Goal: Task Accomplishment & Management: Use online tool/utility

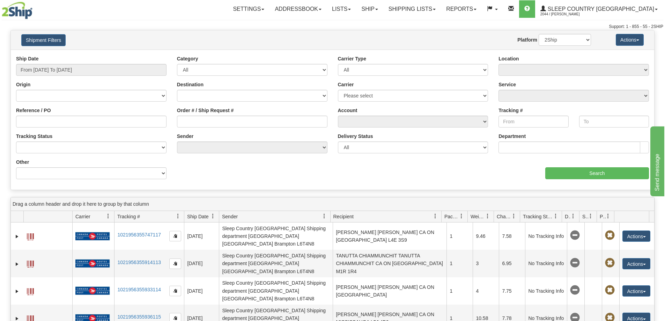
click at [141, 77] on div "Ship Date From [DATE] To [DATE]" at bounding box center [91, 68] width 161 height 26
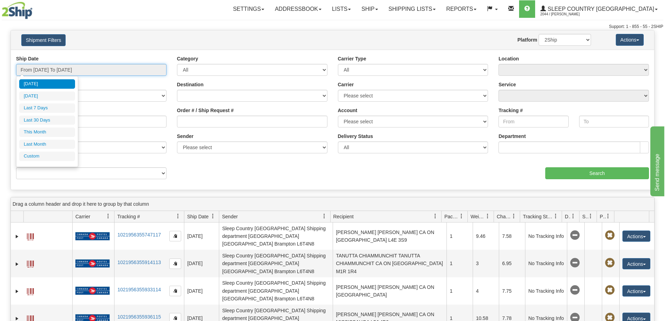
click at [141, 71] on input "From [DATE] To [DATE]" at bounding box center [91, 70] width 151 height 12
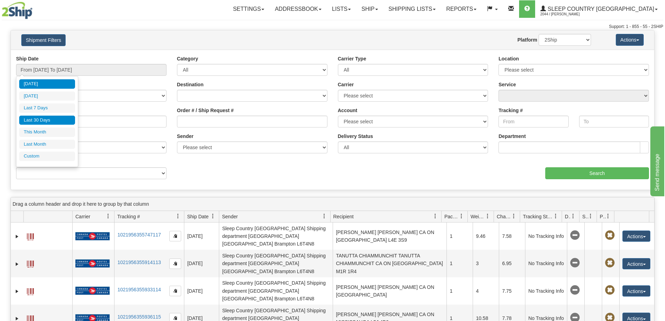
click at [52, 122] on li "Last 30 Days" at bounding box center [47, 120] width 56 height 9
type input "From [DATE] To [DATE]"
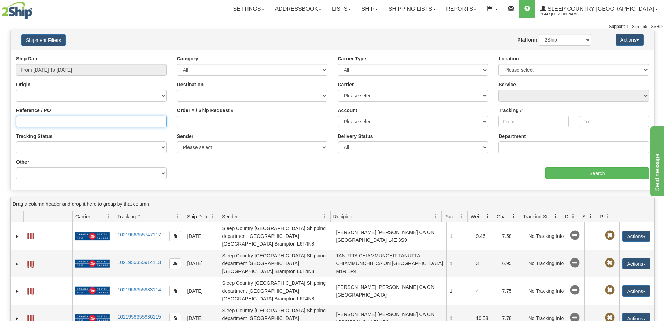
click at [78, 125] on input "Reference / PO" at bounding box center [91, 122] width 151 height 12
paste input "9000I038093"
type input "9000I038093"
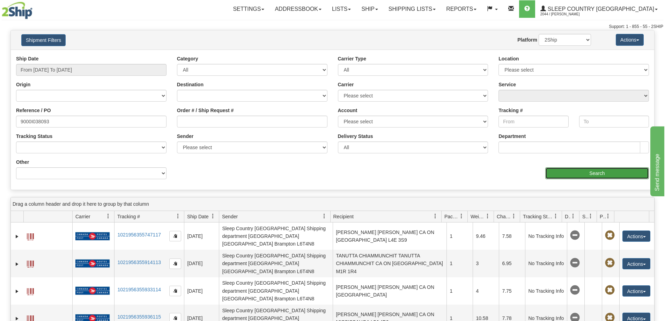
click at [605, 170] on input "Search" at bounding box center [598, 173] width 104 height 12
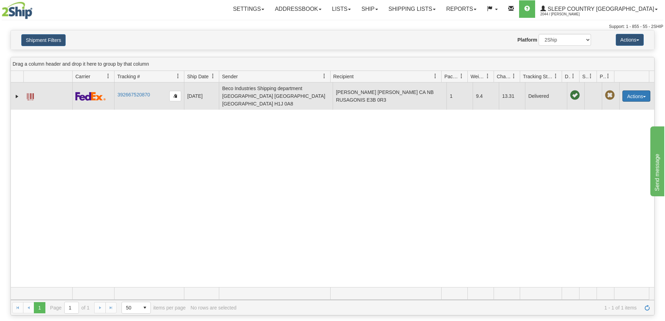
click at [640, 90] on button "Actions" at bounding box center [637, 95] width 28 height 11
drag, startPoint x: 640, startPoint y: 90, endPoint x: 626, endPoint y: 102, distance: 18.7
click at [635, 94] on button "Actions" at bounding box center [637, 95] width 28 height 11
click at [638, 96] on button "Actions" at bounding box center [637, 95] width 28 height 11
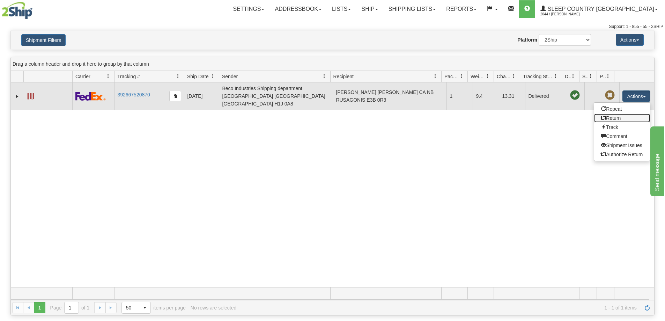
click at [617, 114] on link "Return" at bounding box center [622, 118] width 56 height 9
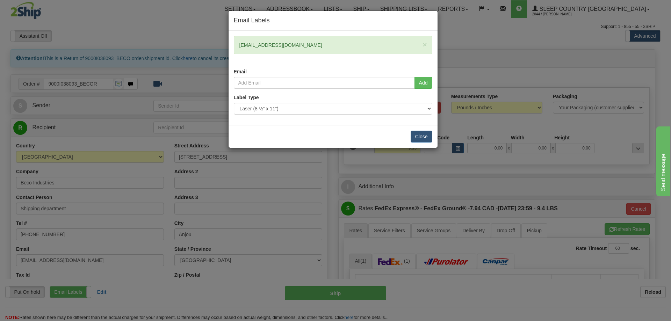
drag, startPoint x: 314, startPoint y: 47, endPoint x: 231, endPoint y: 41, distance: 83.7
click at [231, 41] on div "× justjoangillespie@gmail.com Email" at bounding box center [332, 56] width 209 height 41
copy div "justjoangillespie@gmail.com"
click at [298, 86] on input "email" at bounding box center [324, 83] width 181 height 12
paste input "justjoangillespie@gmail.com"
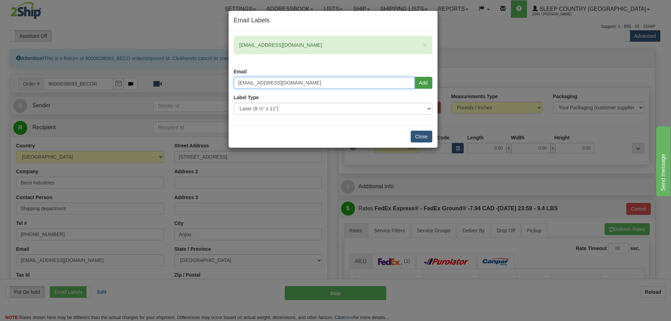
type input "justjoangillespie@gmail.com"
click at [430, 80] on button "Add" at bounding box center [423, 83] width 18 height 12
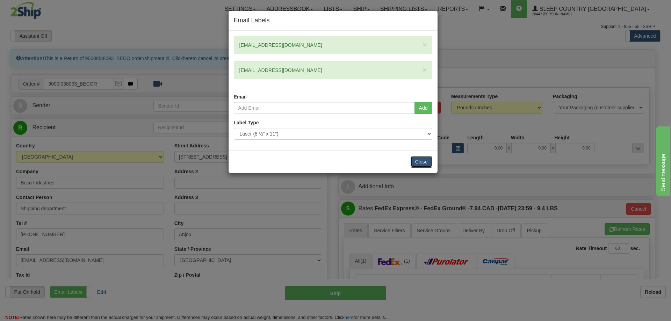
click at [421, 157] on button "Close" at bounding box center [421, 162] width 22 height 12
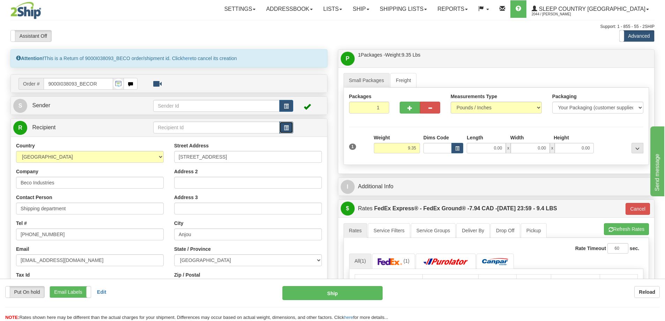
click at [288, 127] on span "button" at bounding box center [286, 128] width 5 height 5
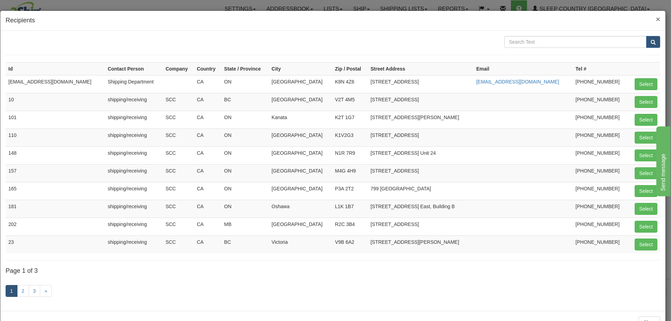
click at [656, 16] on span "×" at bounding box center [658, 19] width 4 height 8
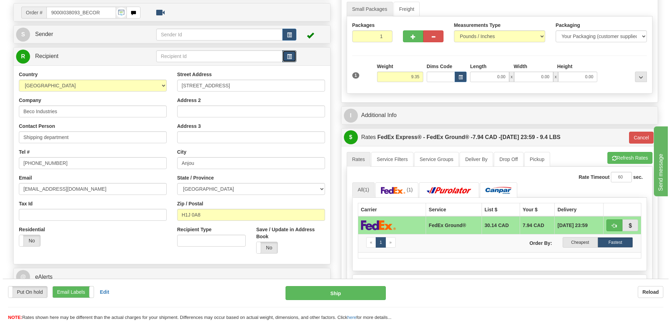
scroll to position [70, 0]
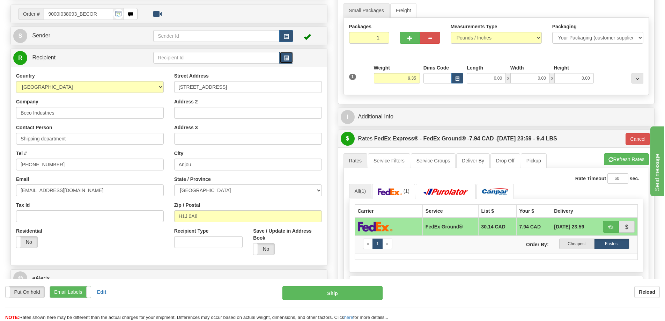
click at [292, 59] on button "button" at bounding box center [286, 58] width 14 height 12
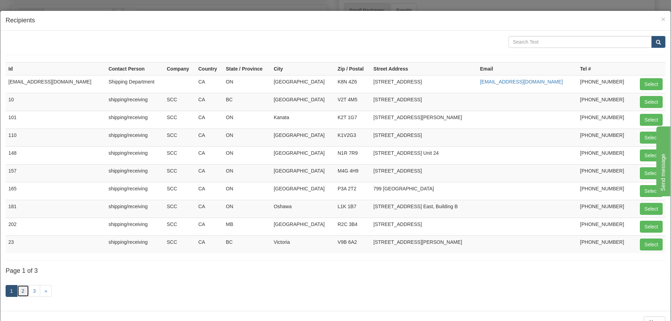
click at [21, 293] on link "2" at bounding box center [23, 291] width 12 height 12
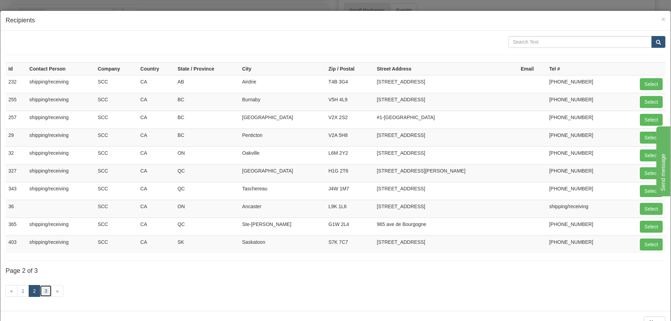
click at [48, 294] on link "3" at bounding box center [46, 291] width 12 height 12
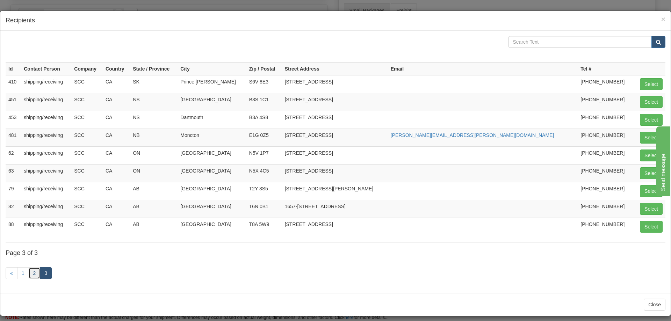
click at [32, 272] on link "2" at bounding box center [35, 273] width 12 height 12
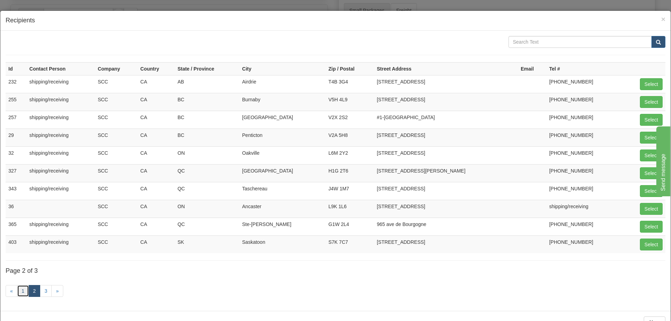
click at [23, 291] on link "1" at bounding box center [23, 291] width 12 height 12
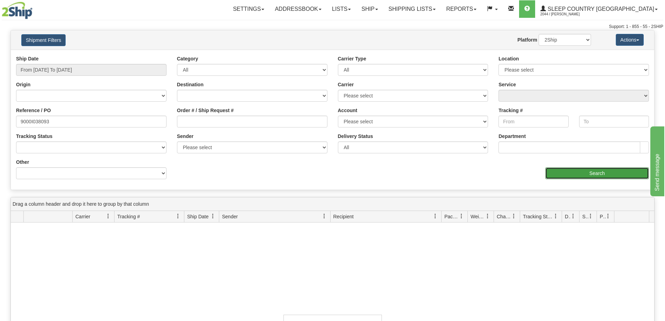
click at [598, 171] on input "Search" at bounding box center [598, 173] width 104 height 12
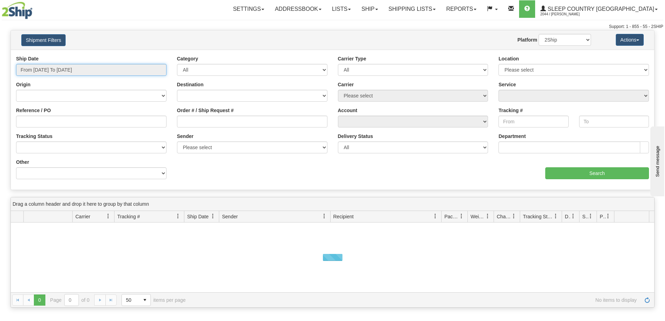
click at [94, 65] on input "From [DATE] To [DATE]" at bounding box center [91, 70] width 151 height 12
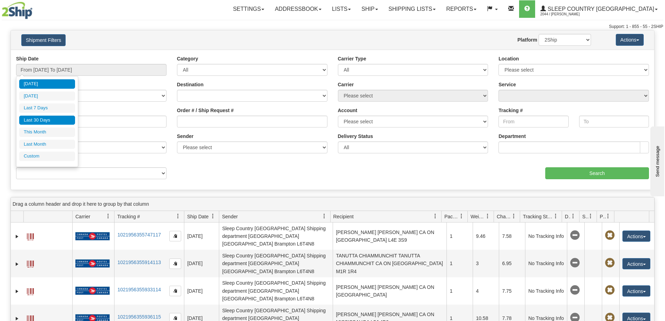
click at [56, 117] on li "Last 30 Days" at bounding box center [47, 120] width 56 height 9
type input "From [DATE] To [DATE]"
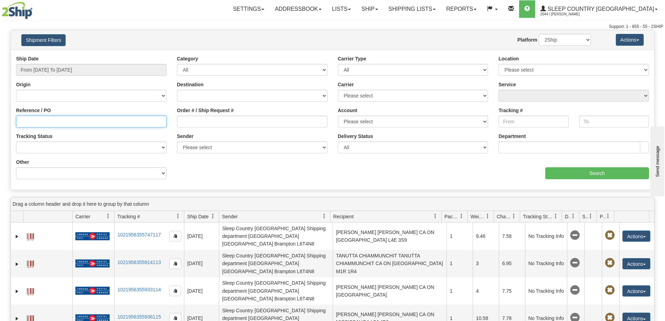
click at [60, 119] on input "Reference / PO" at bounding box center [91, 122] width 151 height 12
paste input "justjoangillespie@gmail.com"
type input "justjoangillespie@gmail.com"
drag, startPoint x: 98, startPoint y: 118, endPoint x: -24, endPoint y: 125, distance: 122.4
click at [0, 125] on html "Upgrade Account Cancel Toggle navigation Settings New Senders" at bounding box center [332, 160] width 665 height 321
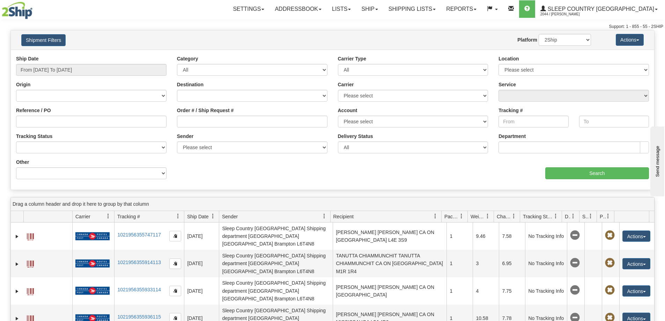
click at [474, 169] on div "aaa Search" at bounding box center [494, 169] width 322 height 21
click at [104, 121] on input "Reference / PO" at bounding box center [91, 122] width 151 height 12
paste input "9000I038093"
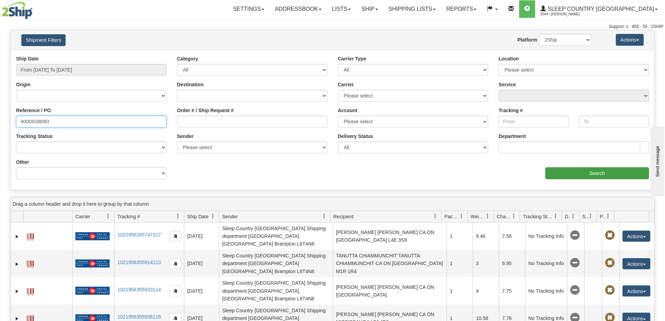
type input "9000I038093"
click at [578, 174] on input "Search" at bounding box center [598, 173] width 104 height 12
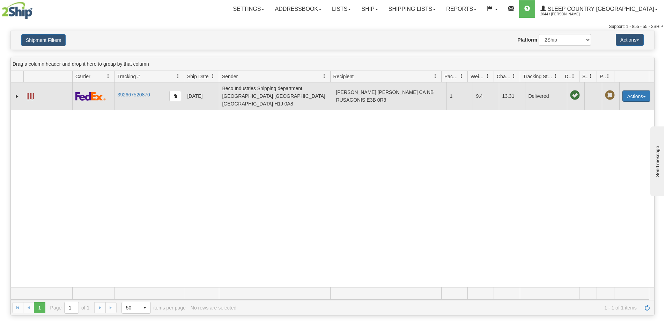
click at [629, 95] on button "Actions" at bounding box center [637, 95] width 28 height 11
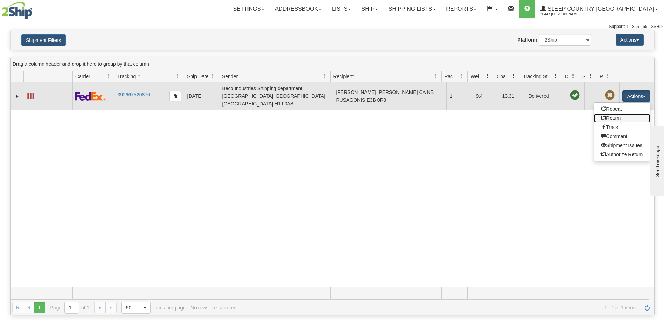
click at [610, 117] on link "Return" at bounding box center [622, 118] width 56 height 9
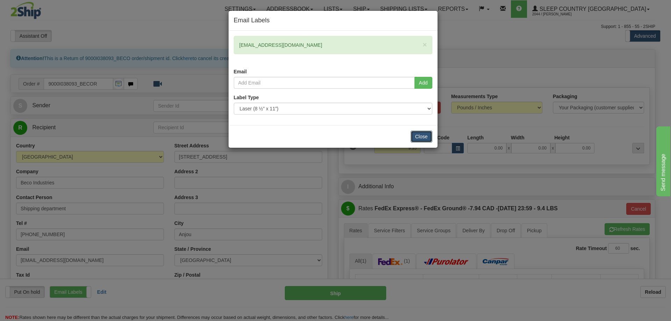
click at [419, 136] on button "Close" at bounding box center [421, 137] width 22 height 12
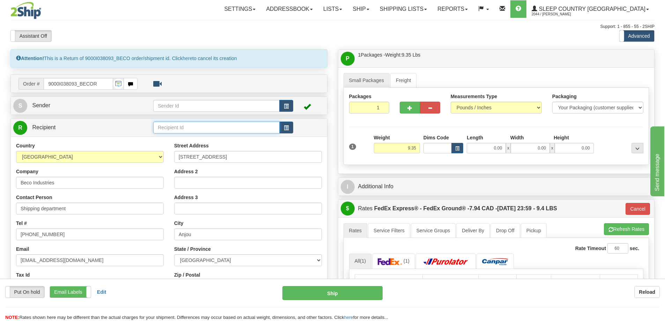
click at [211, 126] on input "text" at bounding box center [216, 128] width 126 height 12
type input "9"
click at [287, 132] on button "button" at bounding box center [286, 128] width 14 height 12
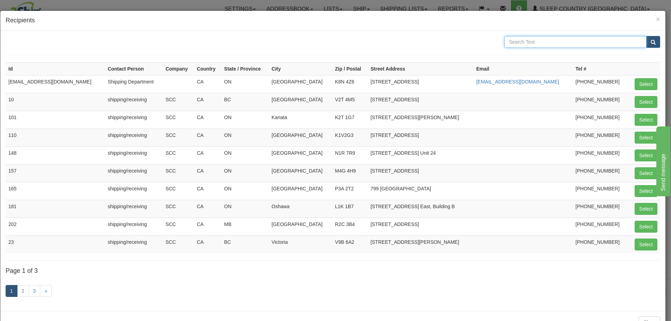
click at [533, 40] on input "text" at bounding box center [575, 42] width 142 height 12
type input "914"
click at [650, 41] on span "submit" at bounding box center [652, 42] width 5 height 5
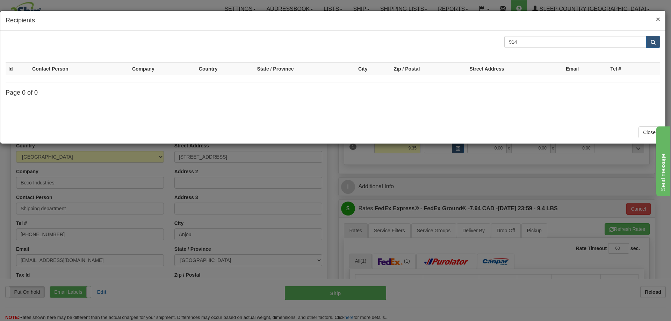
click at [656, 19] on span "×" at bounding box center [658, 19] width 4 height 8
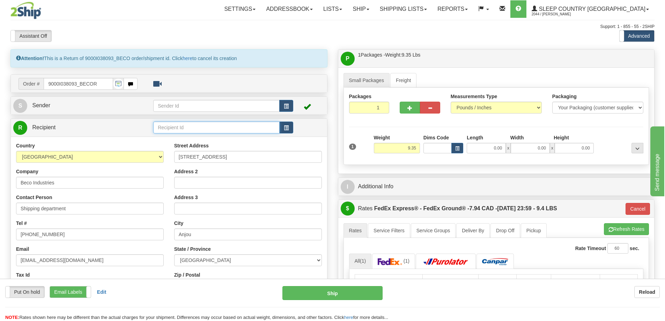
click at [210, 127] on input "text" at bounding box center [216, 128] width 126 height 12
type input "B"
click at [288, 128] on span "button" at bounding box center [286, 128] width 5 height 5
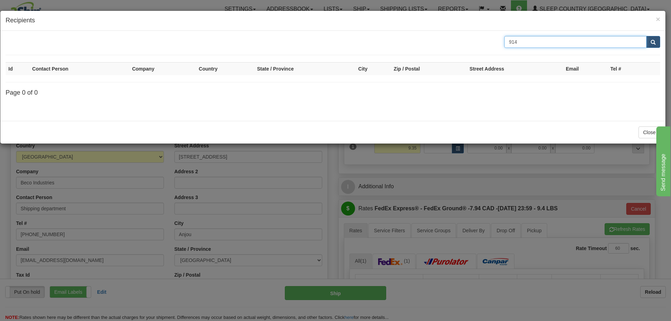
drag, startPoint x: 533, startPoint y: 43, endPoint x: 499, endPoint y: 44, distance: 34.2
click at [499, 44] on div "914" at bounding box center [582, 42] width 166 height 12
type input "Belleville"
click at [646, 36] on button "submit" at bounding box center [653, 42] width 14 height 12
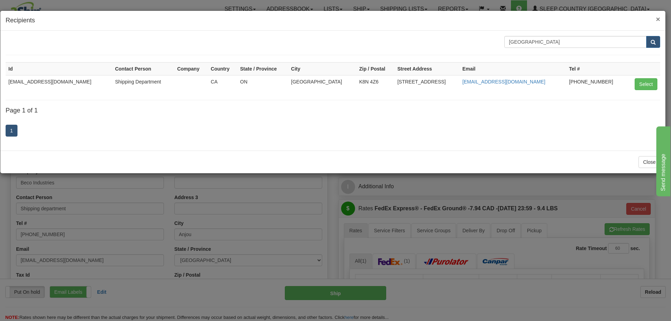
click at [658, 22] on span "×" at bounding box center [658, 19] width 4 height 8
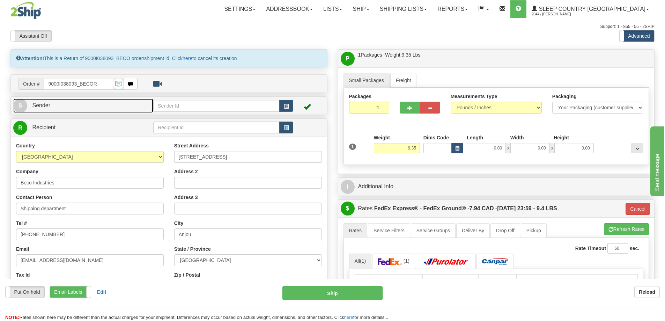
click at [48, 111] on link "S Sender" at bounding box center [83, 105] width 140 height 14
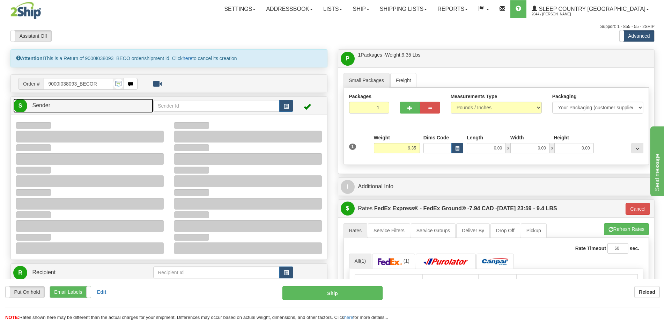
type input "09:15"
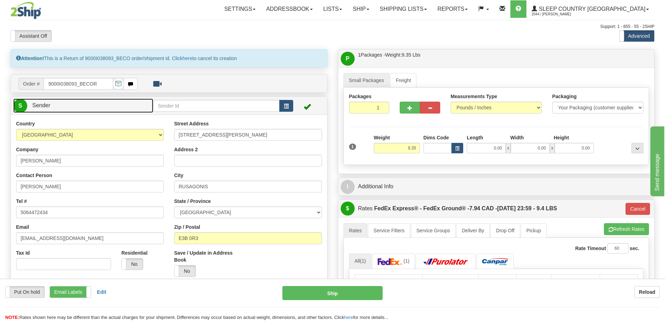
click at [38, 108] on span "Sender" at bounding box center [41, 105] width 18 height 6
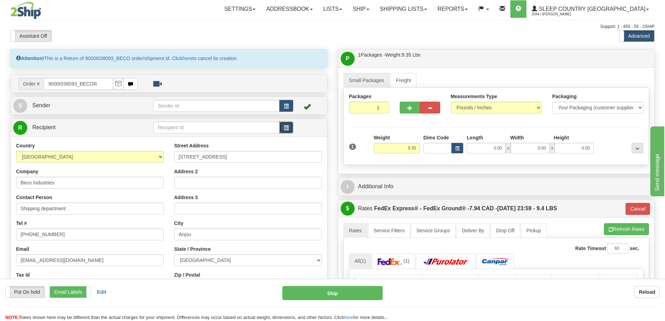
click at [285, 126] on span "button" at bounding box center [286, 128] width 5 height 5
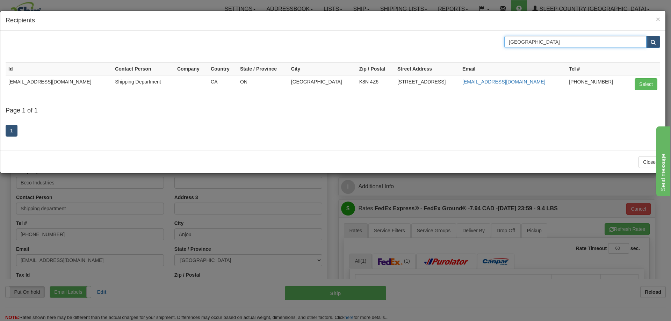
drag, startPoint x: 553, startPoint y: 39, endPoint x: 472, endPoint y: 44, distance: 80.5
click at [472, 44] on div "Belleville" at bounding box center [332, 42] width 665 height 12
type input "HUB"
click at [657, 39] on button "submit" at bounding box center [653, 42] width 14 height 12
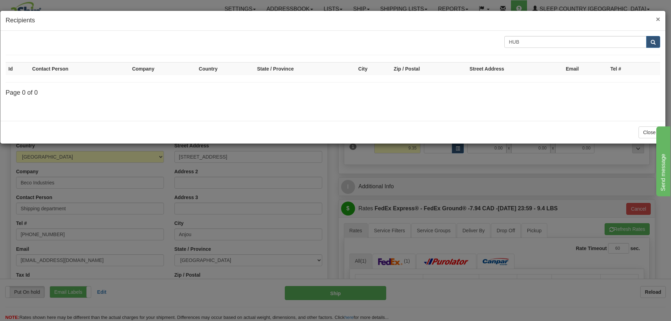
click at [658, 19] on span "×" at bounding box center [658, 19] width 4 height 8
